Goal: Task Accomplishment & Management: Use online tool/utility

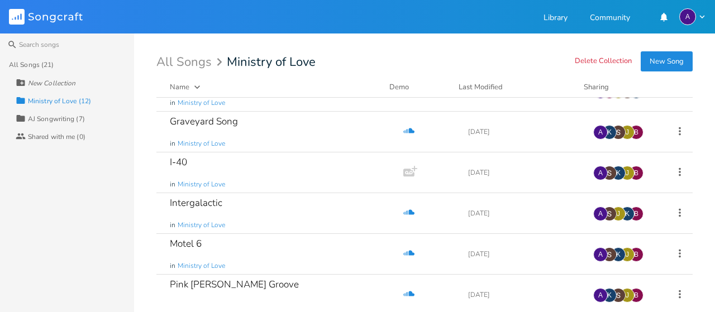
scroll to position [201, 0]
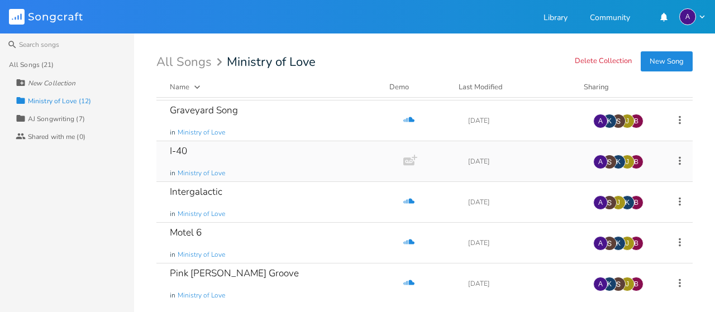
click at [281, 160] on div "I-40 in Ministry of Love" at bounding box center [278, 161] width 216 height 40
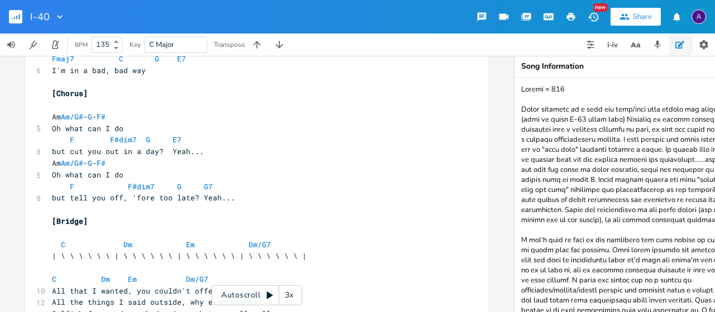
scroll to position [216, 0]
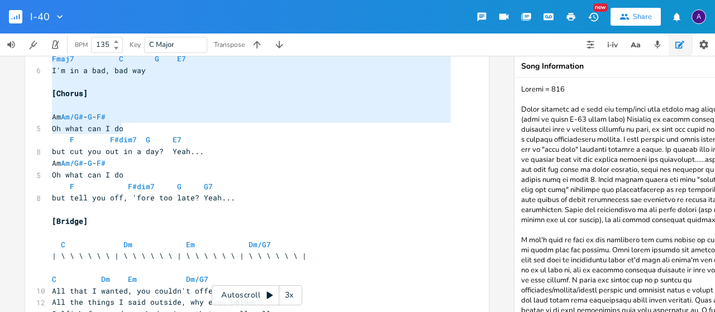
type textarea "Head feels twice the size Fmaj7 C G E7 I'm in a bad, bad way [Chorus] Am Am/G#-…"
drag, startPoint x: 320, startPoint y: 125, endPoint x: 311, endPoint y: 37, distance: 88.7
click at [311, 37] on div "I-40 New Share A BPM 135 Key C Major Transpose Head feels twice the size Fmaj7 …" at bounding box center [357, 156] width 715 height 312
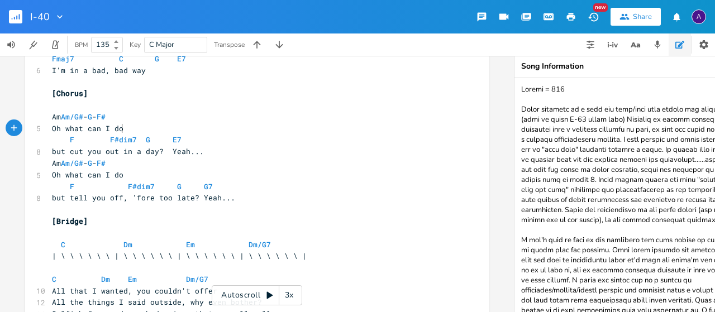
click at [331, 130] on pre "Oh what can I do" at bounding box center [251, 129] width 403 height 12
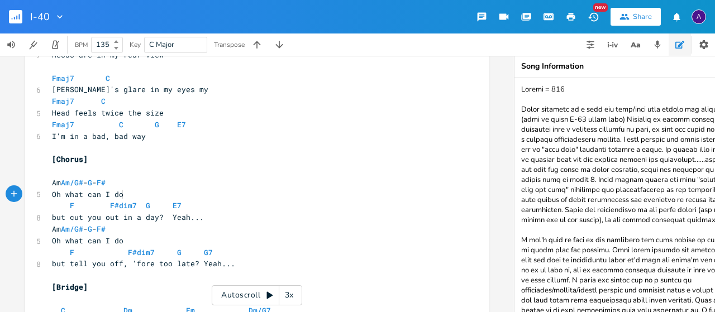
scroll to position [178, 0]
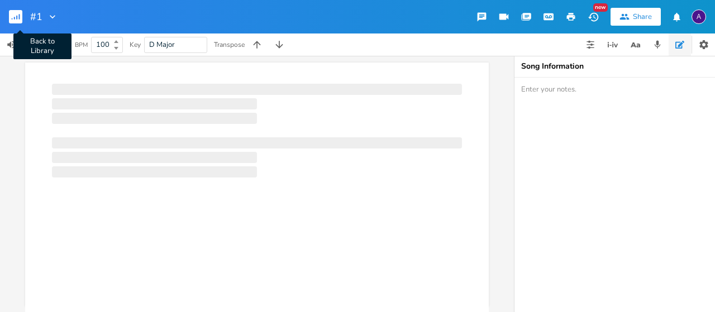
click at [10, 15] on rect "button" at bounding box center [15, 16] width 13 height 13
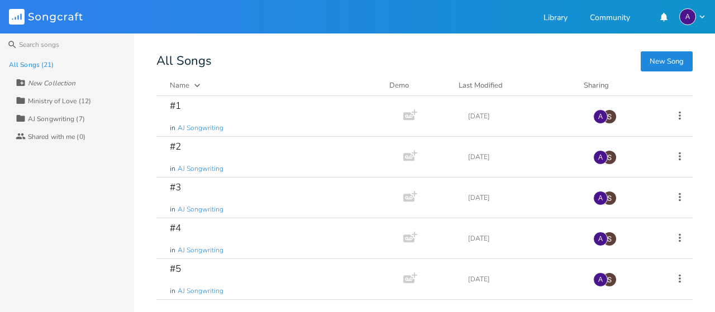
click at [47, 103] on div "Ministry of Love (12)" at bounding box center [59, 101] width 63 height 7
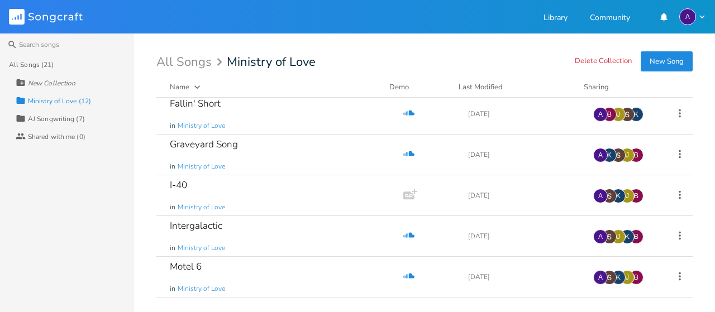
scroll to position [169, 0]
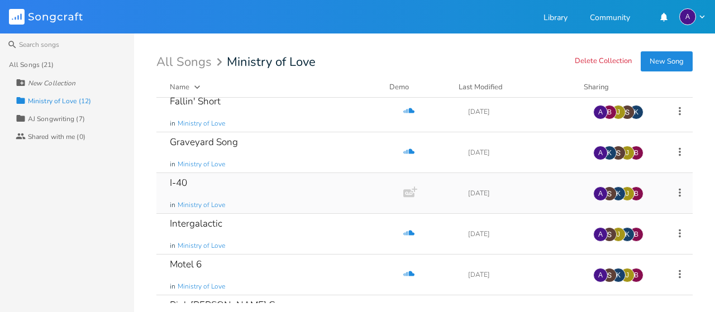
click at [235, 195] on div "I-40 in Ministry of Love" at bounding box center [278, 193] width 216 height 40
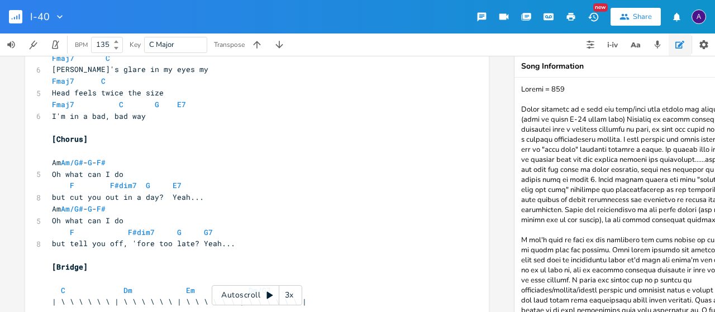
scroll to position [173, 0]
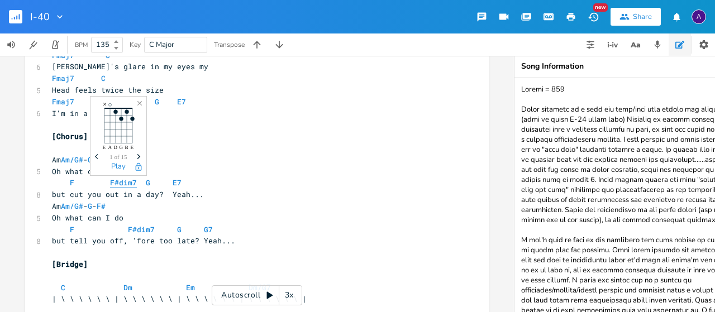
click at [113, 183] on span "F#dim7" at bounding box center [123, 183] width 27 height 11
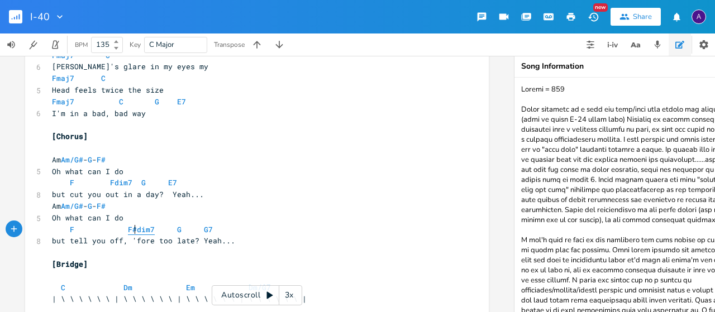
click at [131, 230] on span "F#dim7" at bounding box center [141, 230] width 27 height 11
click at [152, 232] on span "F Fdim7 G G7" at bounding box center [130, 230] width 156 height 10
click at [130, 182] on span "F Fdim7 G E7" at bounding box center [114, 183] width 125 height 10
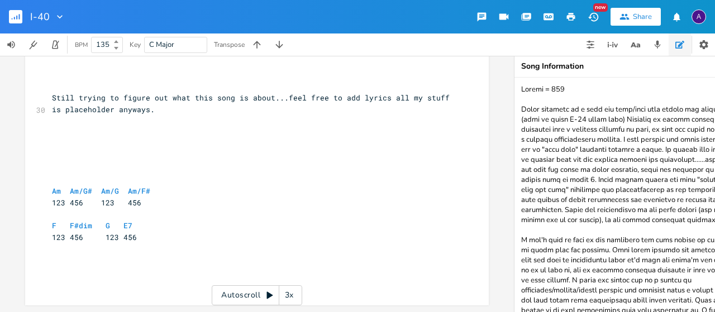
scroll to position [485, 0]
click at [75, 221] on span "F#dim" at bounding box center [81, 226] width 22 height 11
click at [92, 221] on span "F Fdim G E7" at bounding box center [90, 226] width 76 height 10
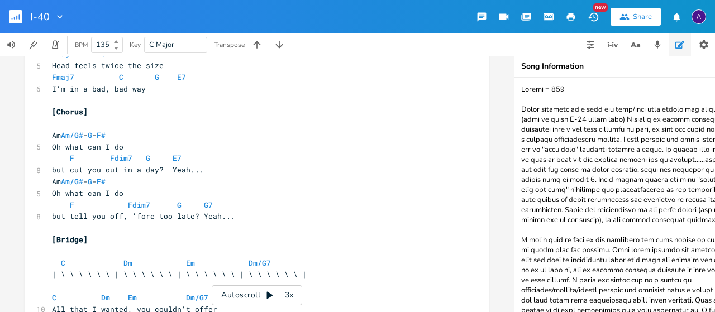
scroll to position [432, 0]
